Goal: Navigation & Orientation: Find specific page/section

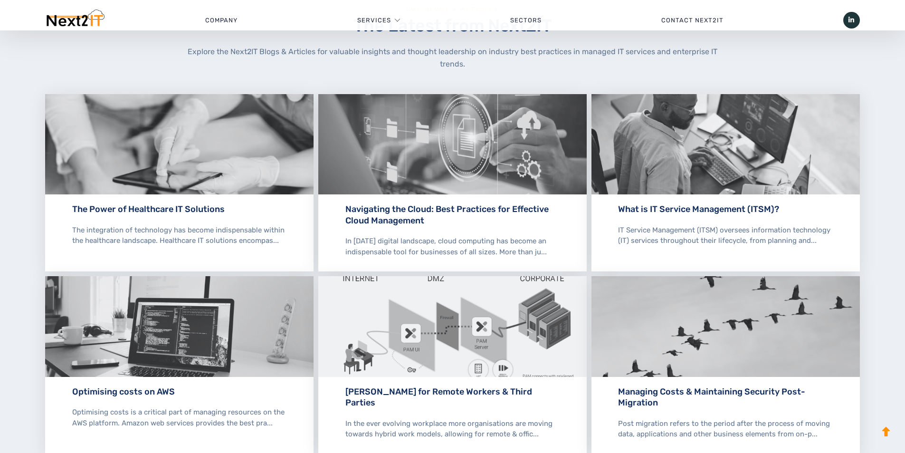
scroll to position [2658, 0]
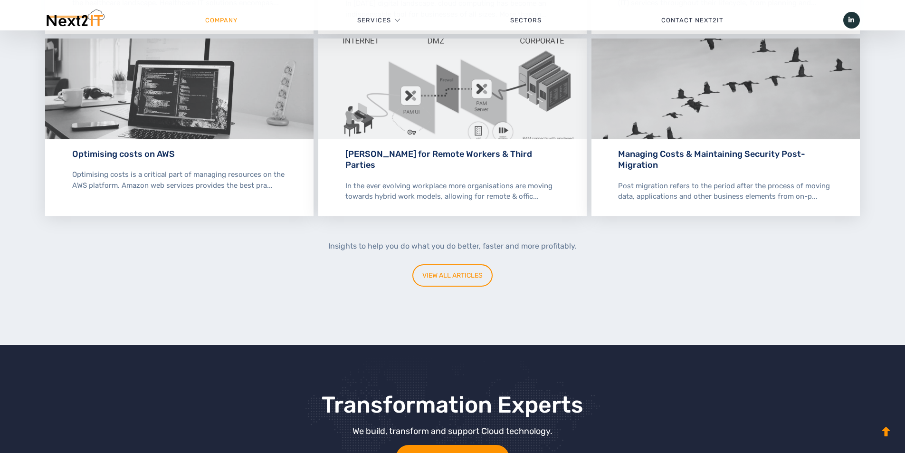
click at [214, 17] on link "Company" at bounding box center [221, 20] width 152 height 29
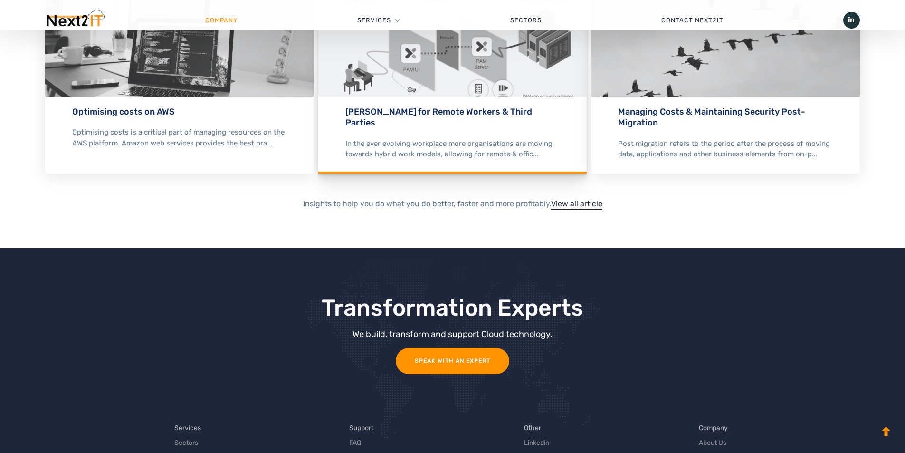
scroll to position [1995, 0]
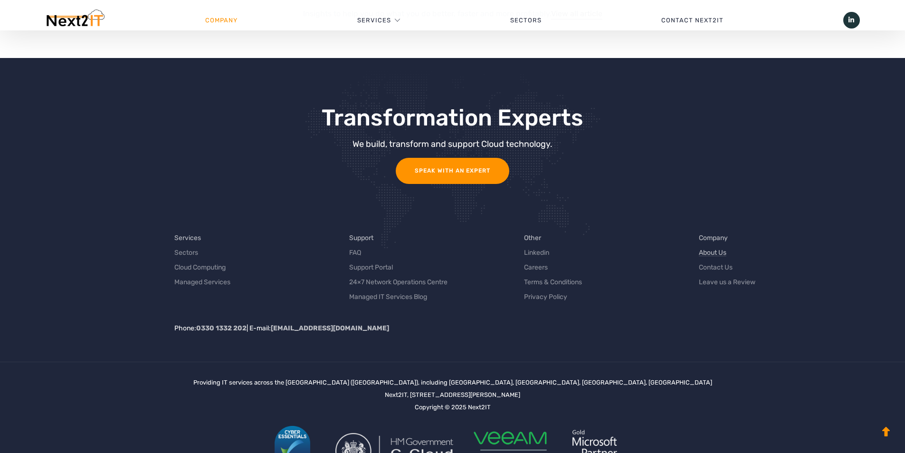
click at [716, 255] on link "About Us" at bounding box center [713, 253] width 28 height 10
